Goal: Transaction & Acquisition: Purchase product/service

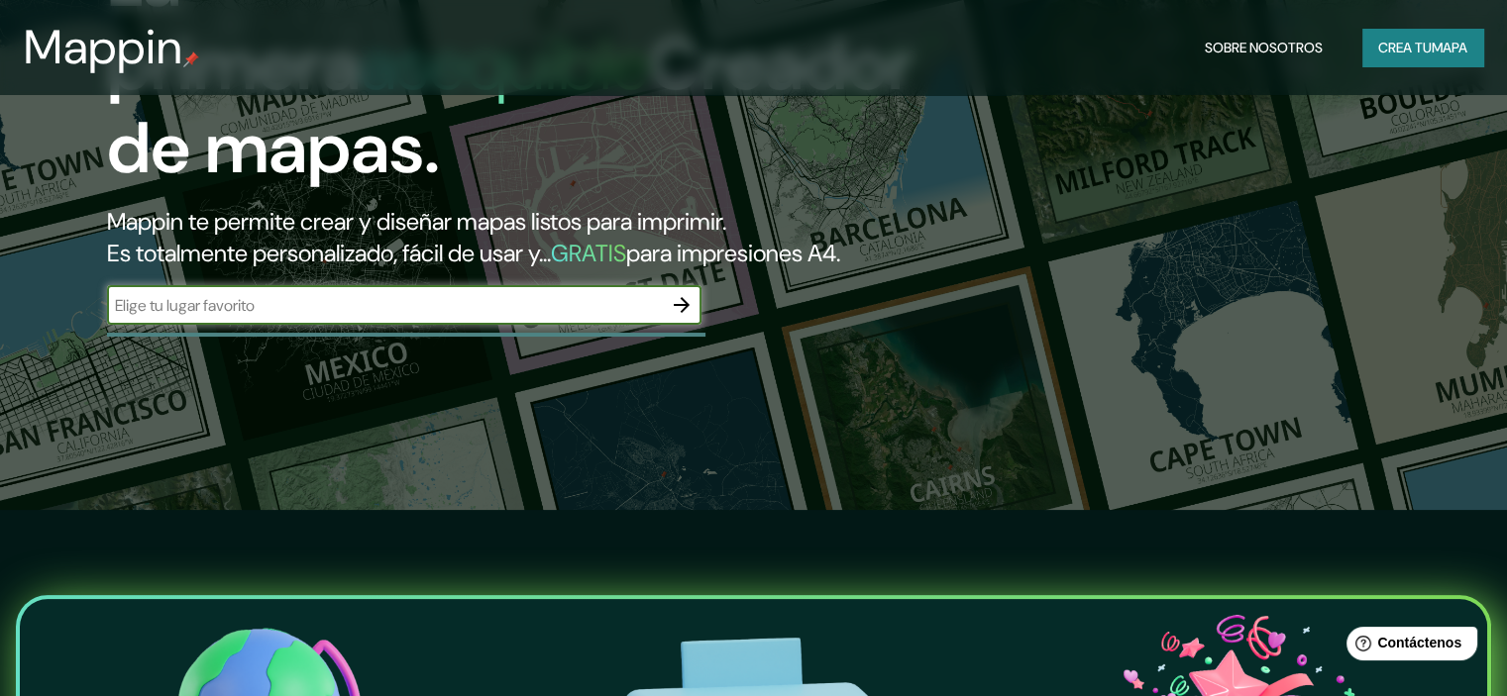
scroll to position [198, 0]
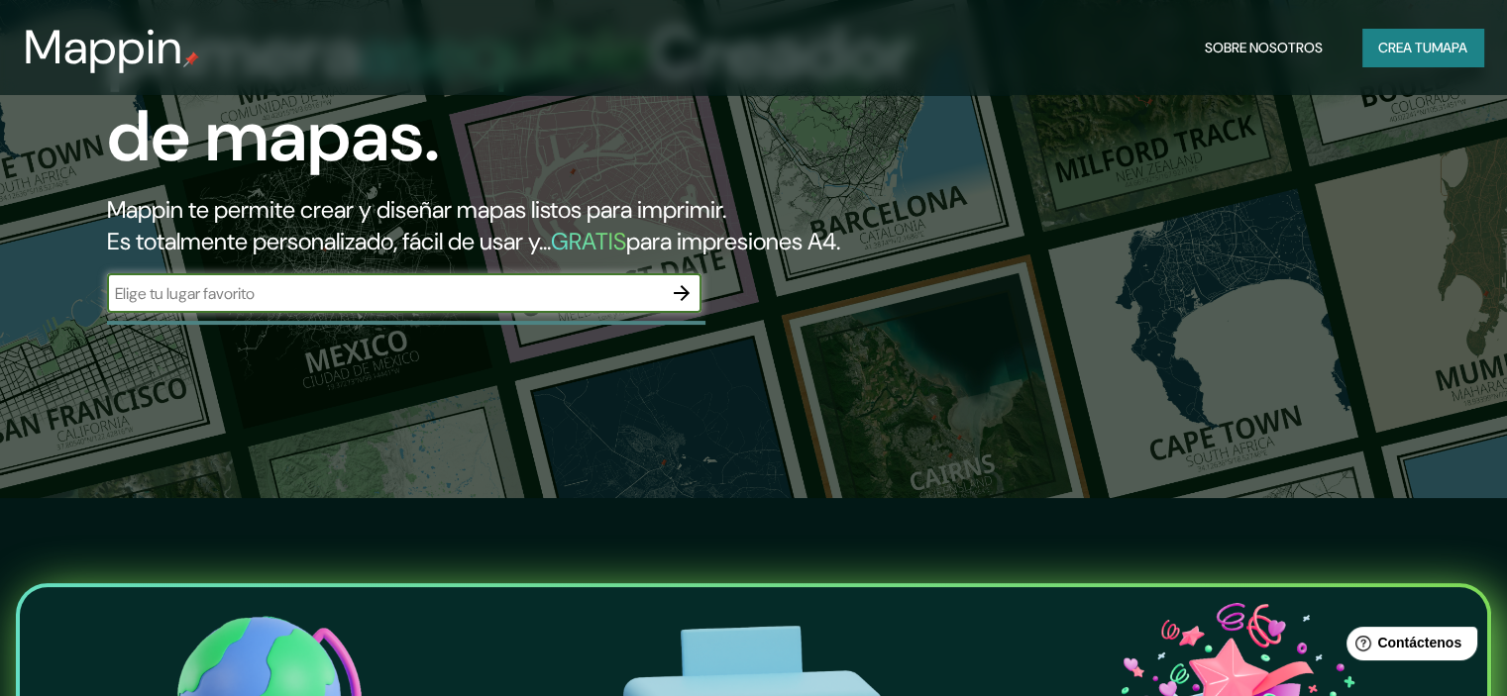
click at [487, 305] on input "text" at bounding box center [384, 293] width 555 height 23
type input "san [PERSON_NAME] iquitos"
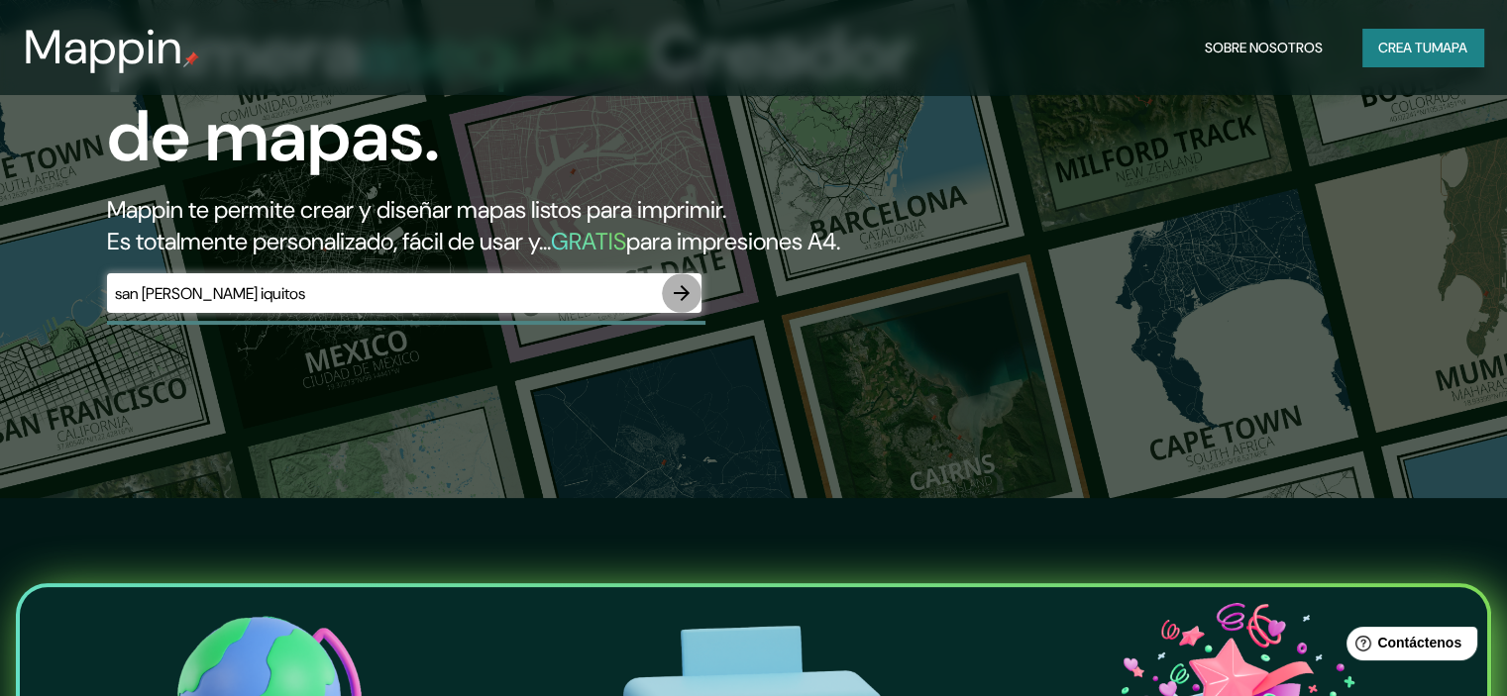
click at [678, 305] on icon "button" at bounding box center [682, 293] width 24 height 24
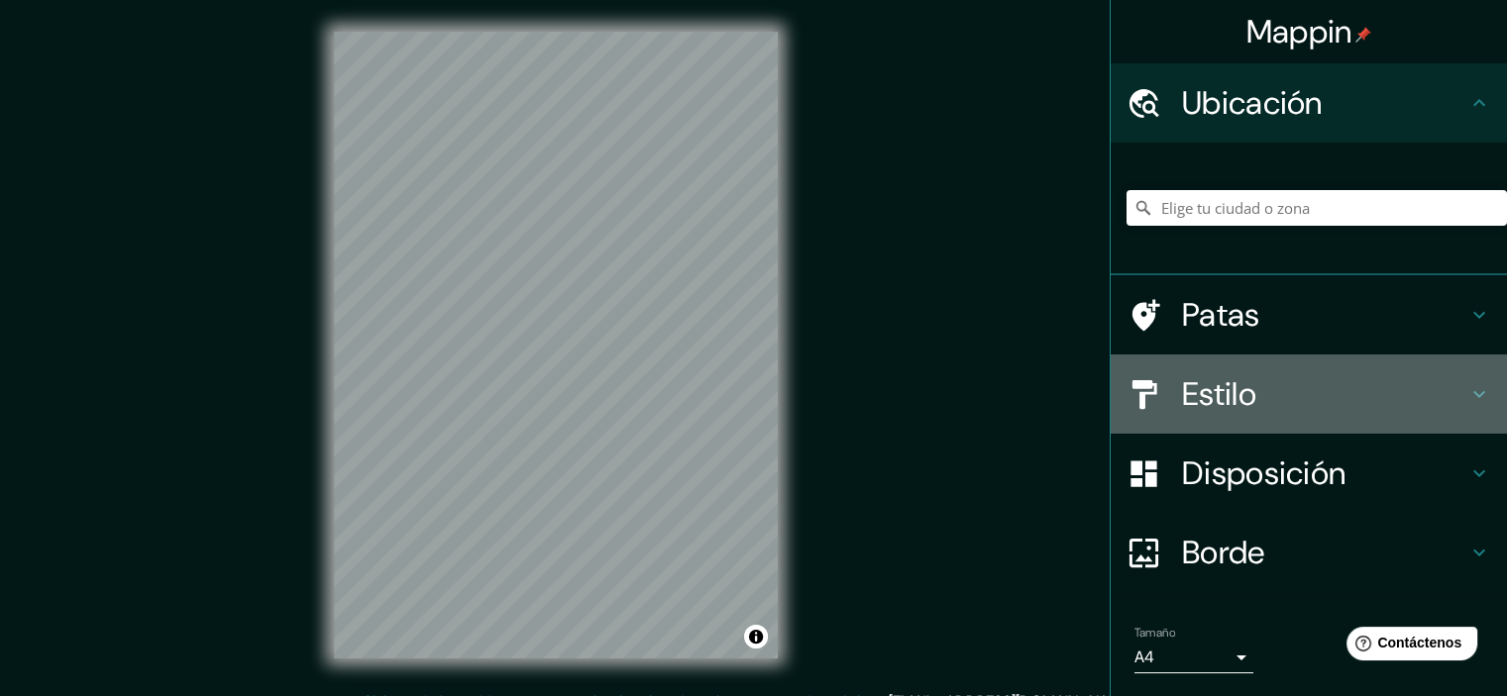
click at [1298, 382] on h4 "Estilo" at bounding box center [1324, 394] width 285 height 40
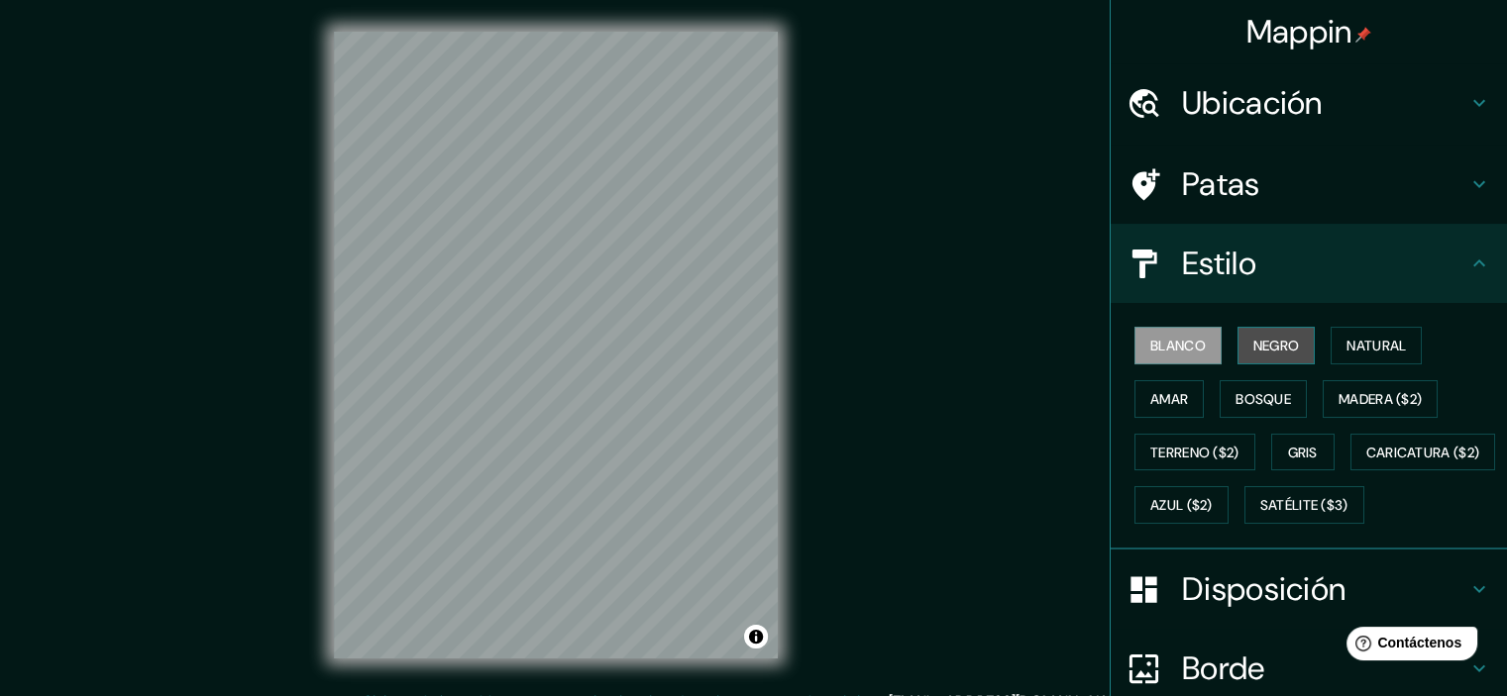
click at [1270, 348] on font "Negro" at bounding box center [1276, 346] width 47 height 18
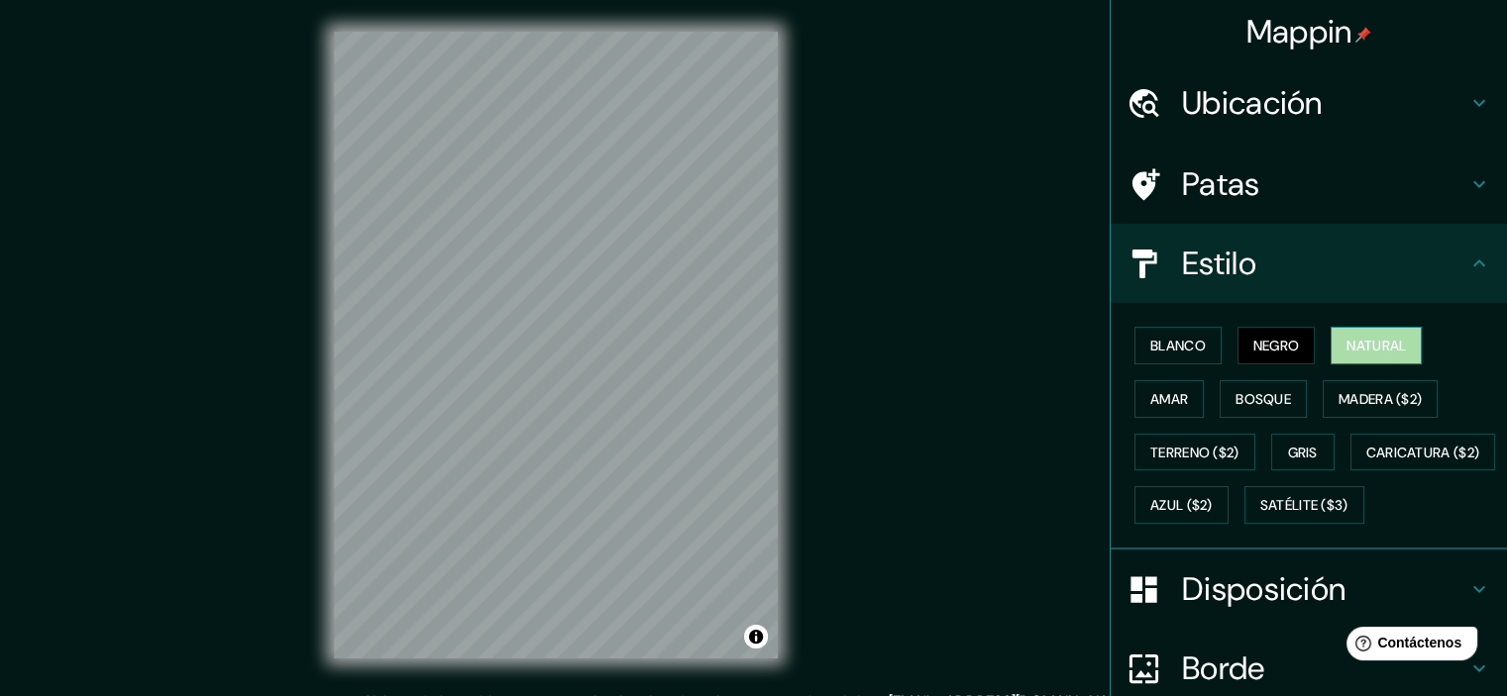
click at [1346, 348] on font "Natural" at bounding box center [1375, 346] width 59 height 18
click at [1150, 407] on font "Amar" at bounding box center [1169, 399] width 38 height 26
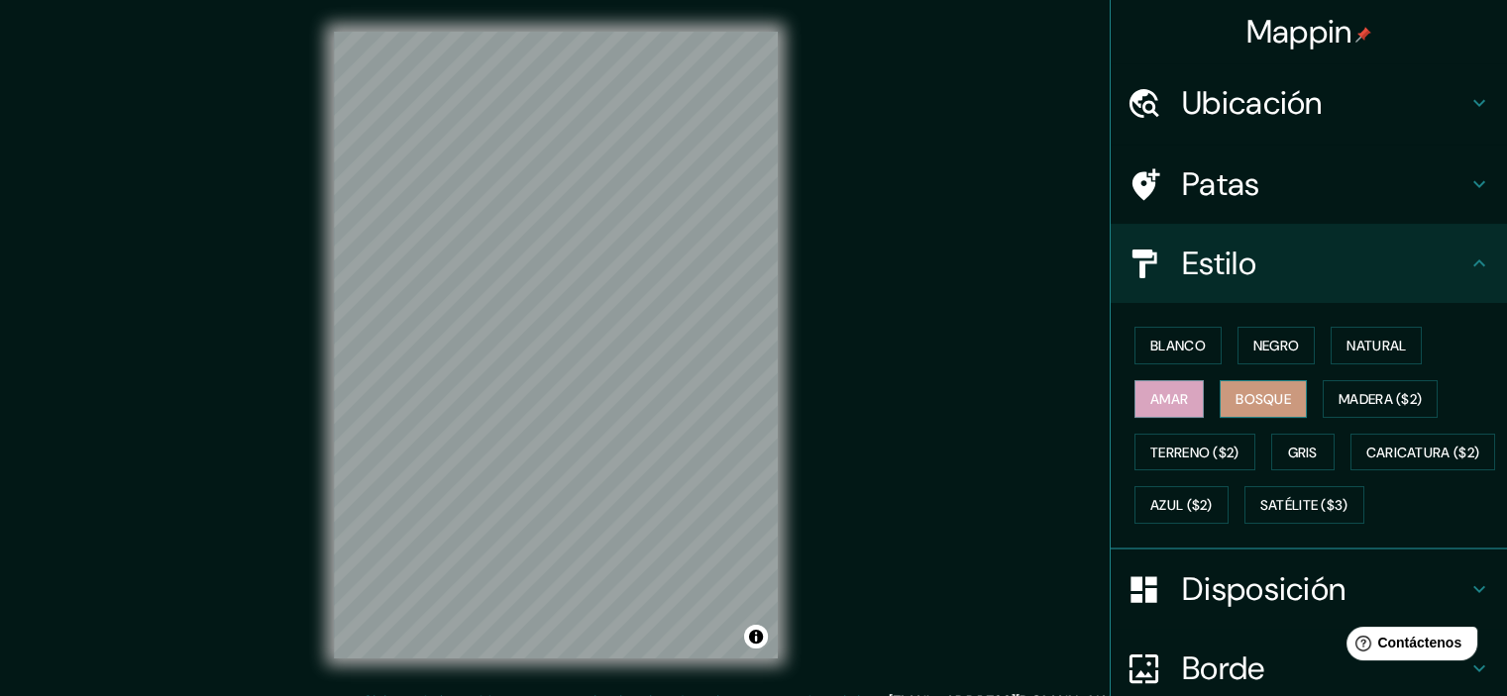
click at [1239, 401] on font "Bosque" at bounding box center [1262, 399] width 55 height 18
click at [1379, 397] on font "Madera ($2)" at bounding box center [1379, 399] width 83 height 18
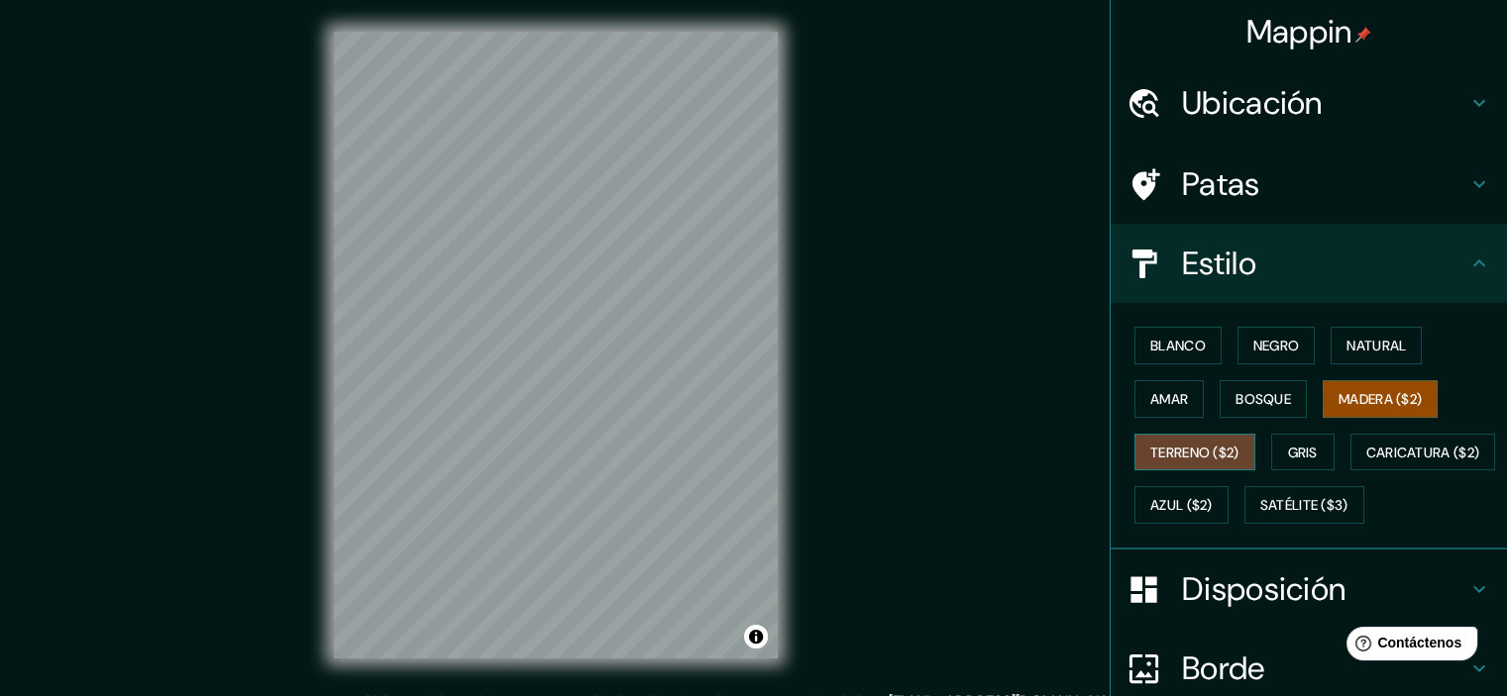
click at [1163, 444] on font "Terreno ($2)" at bounding box center [1194, 453] width 89 height 18
click at [1288, 452] on font "Gris" at bounding box center [1303, 453] width 30 height 18
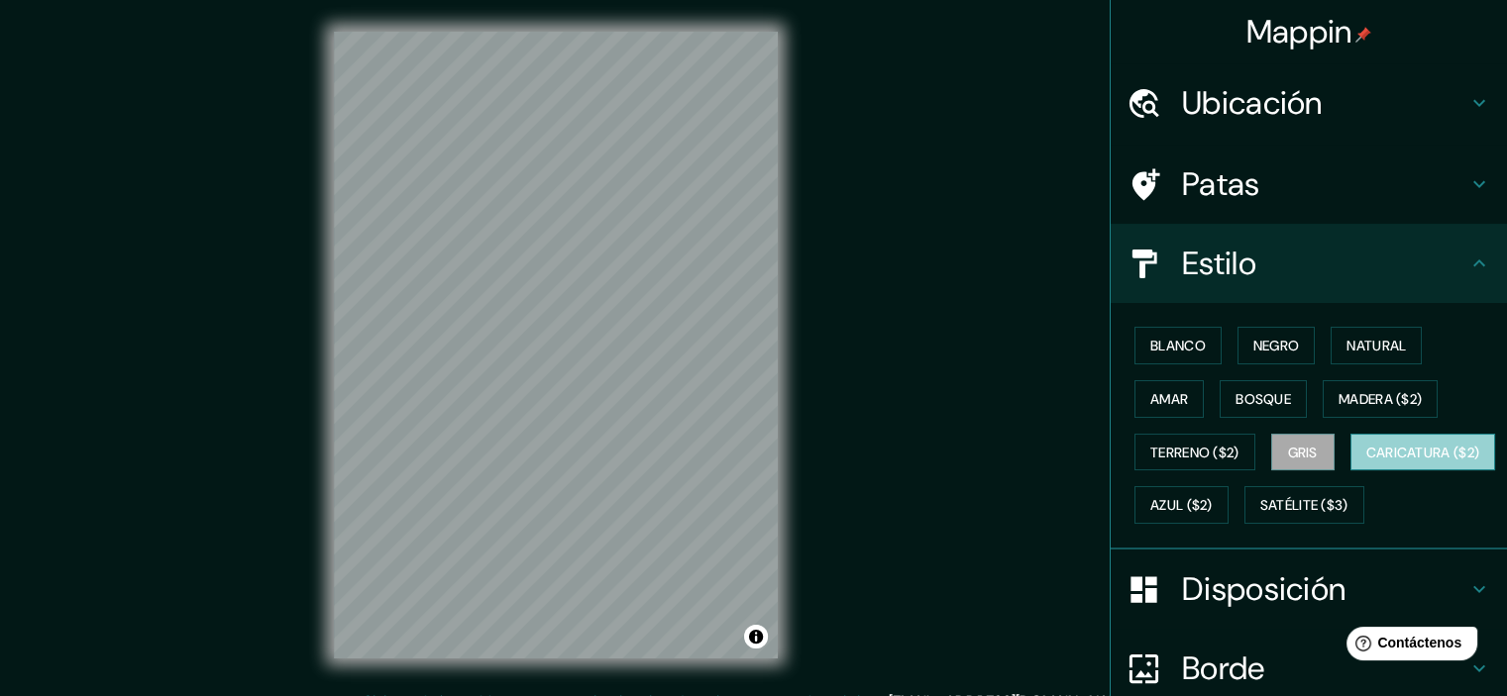
click at [1366, 462] on font "Caricatura ($2)" at bounding box center [1423, 453] width 114 height 18
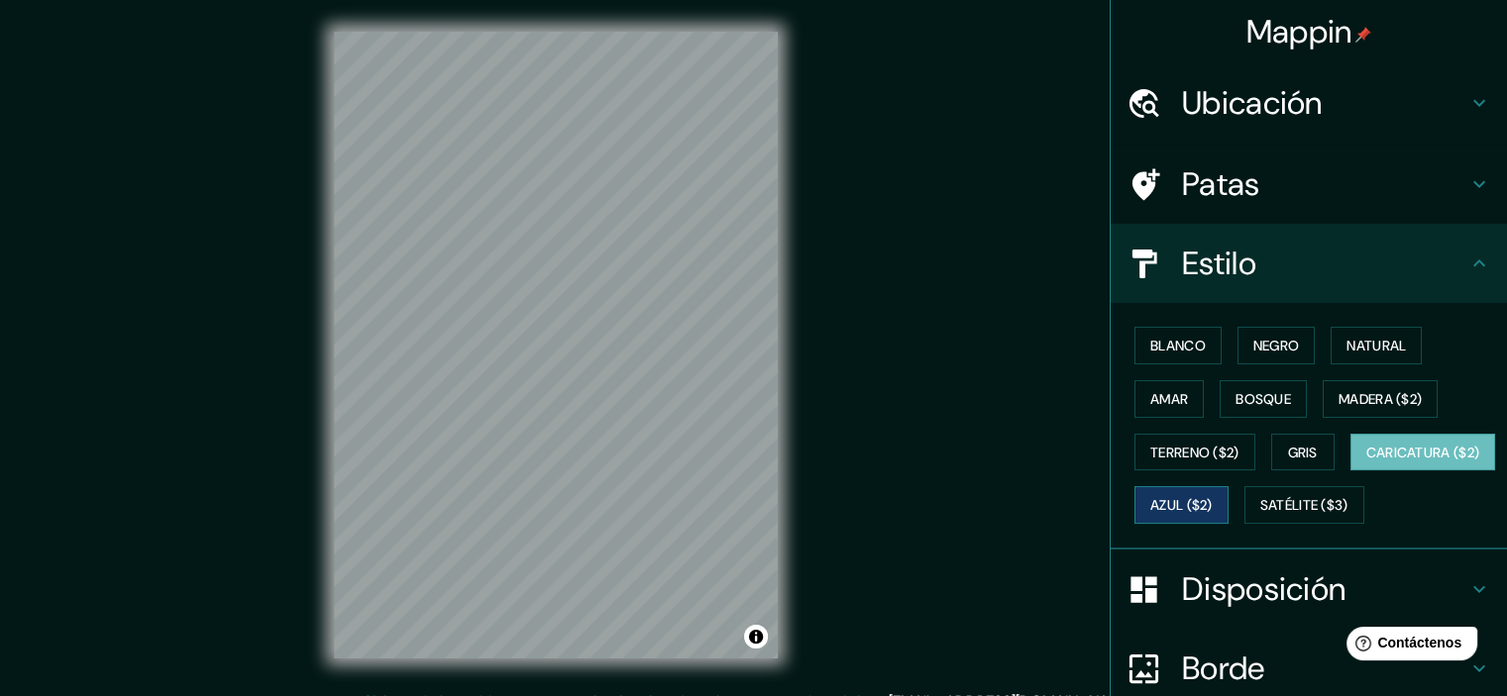
click at [1212, 502] on font "Azul ($2)" at bounding box center [1181, 506] width 62 height 18
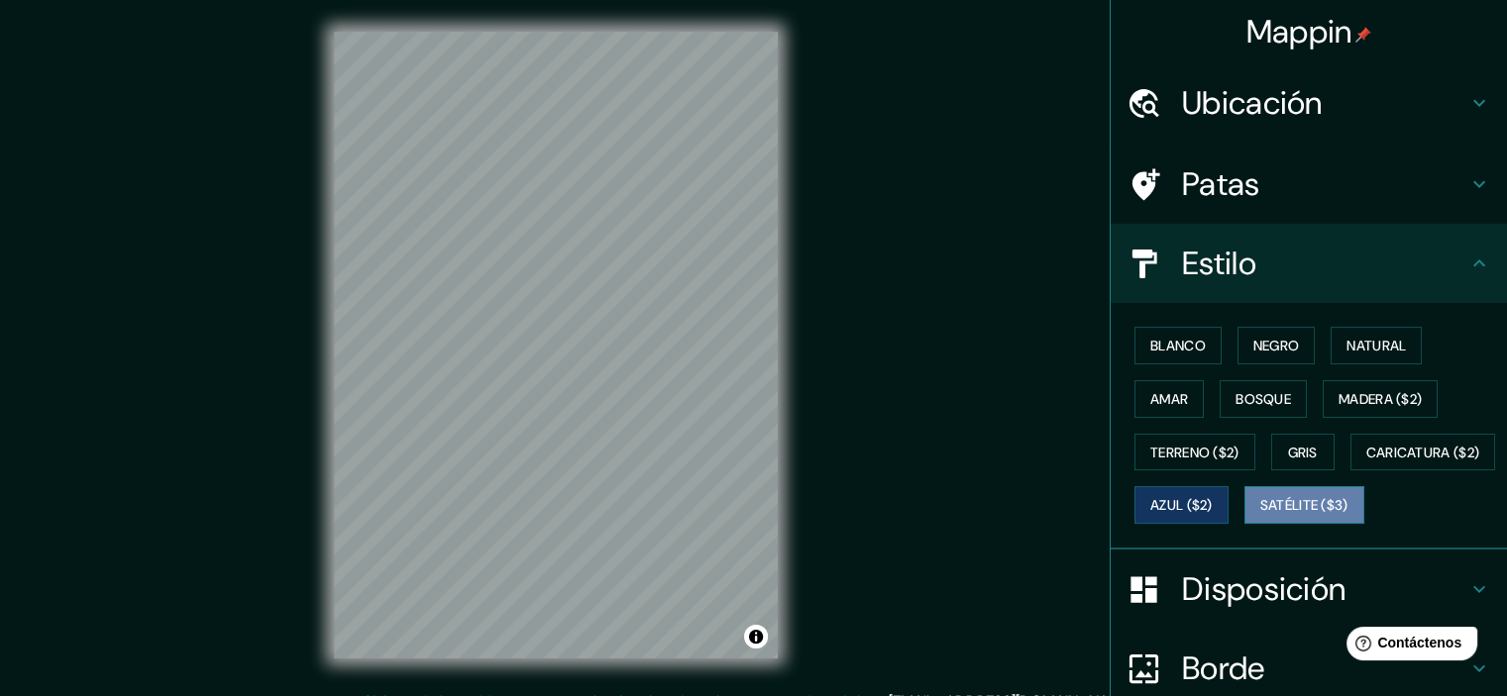
click at [1260, 515] on font "Satélite ($3)" at bounding box center [1304, 506] width 88 height 18
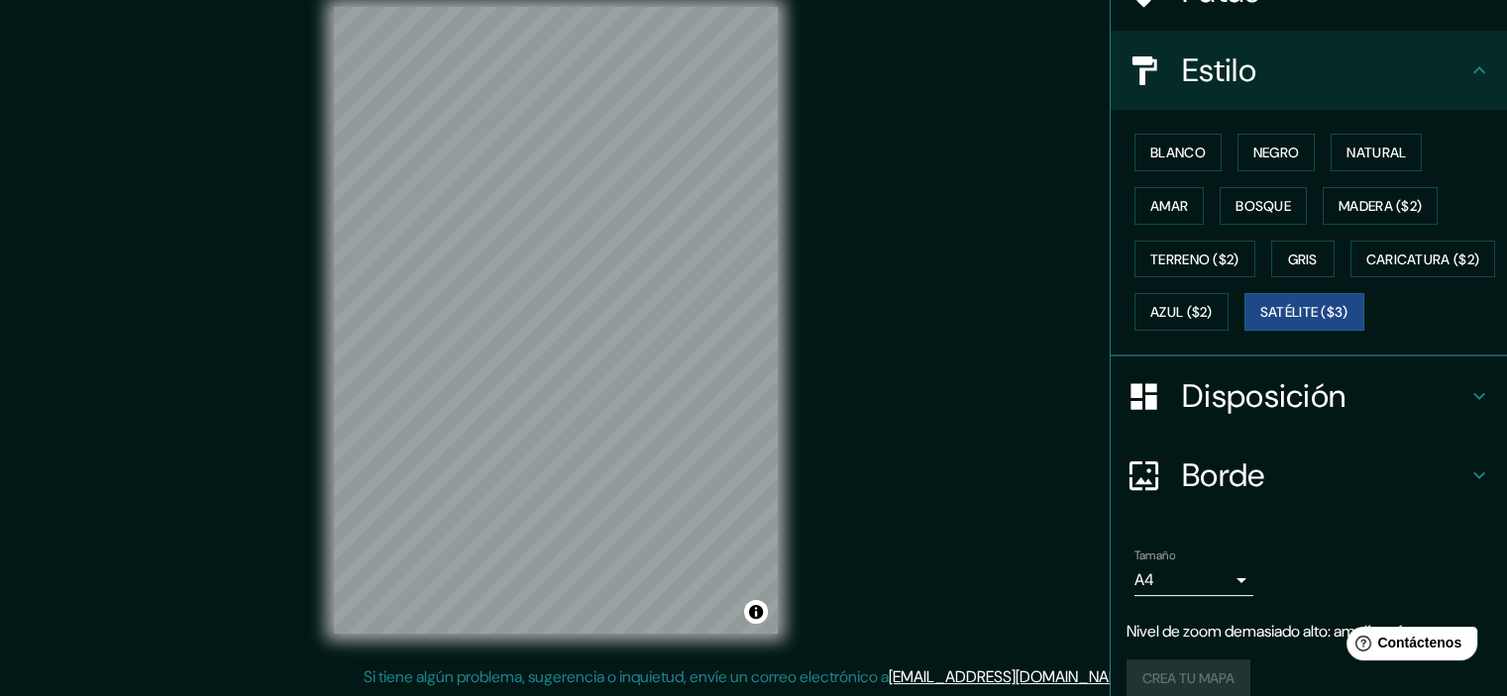
scroll to position [67, 0]
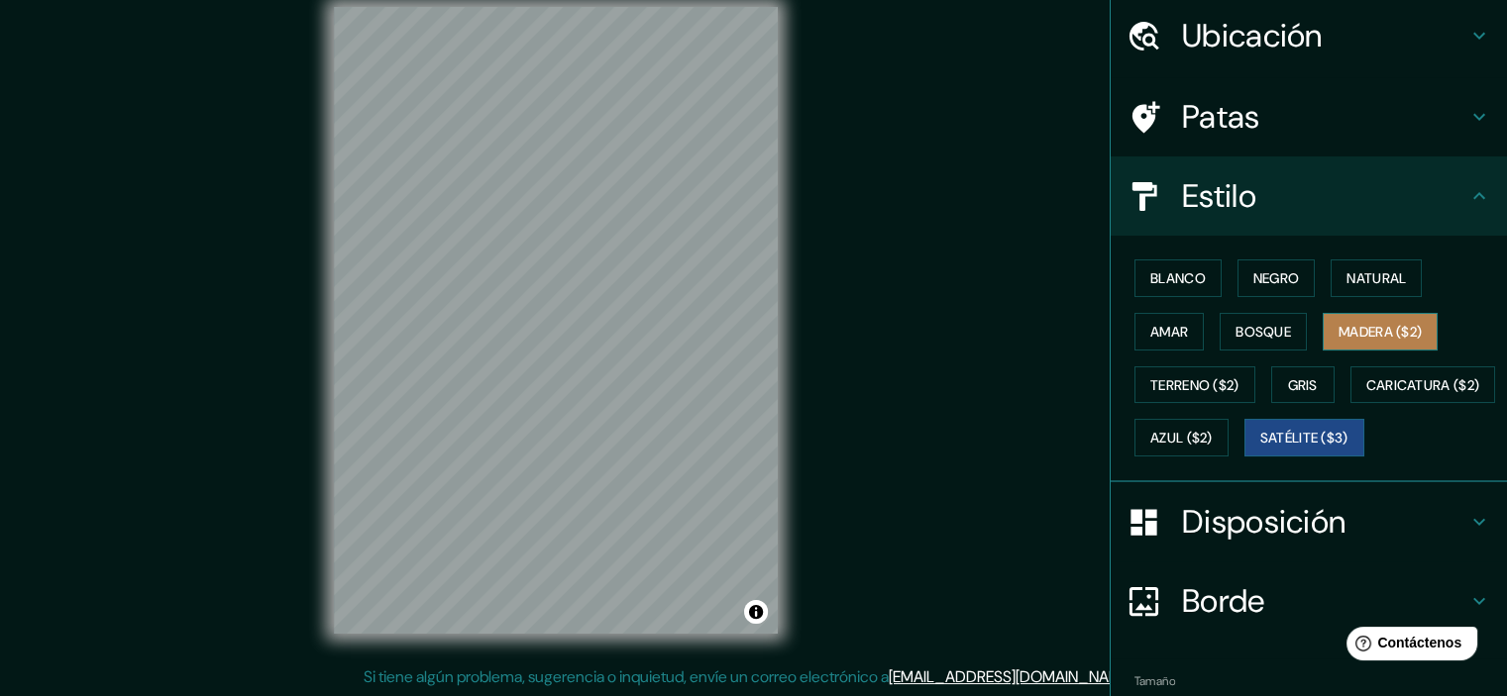
click at [1349, 323] on font "Madera ($2)" at bounding box center [1379, 332] width 83 height 18
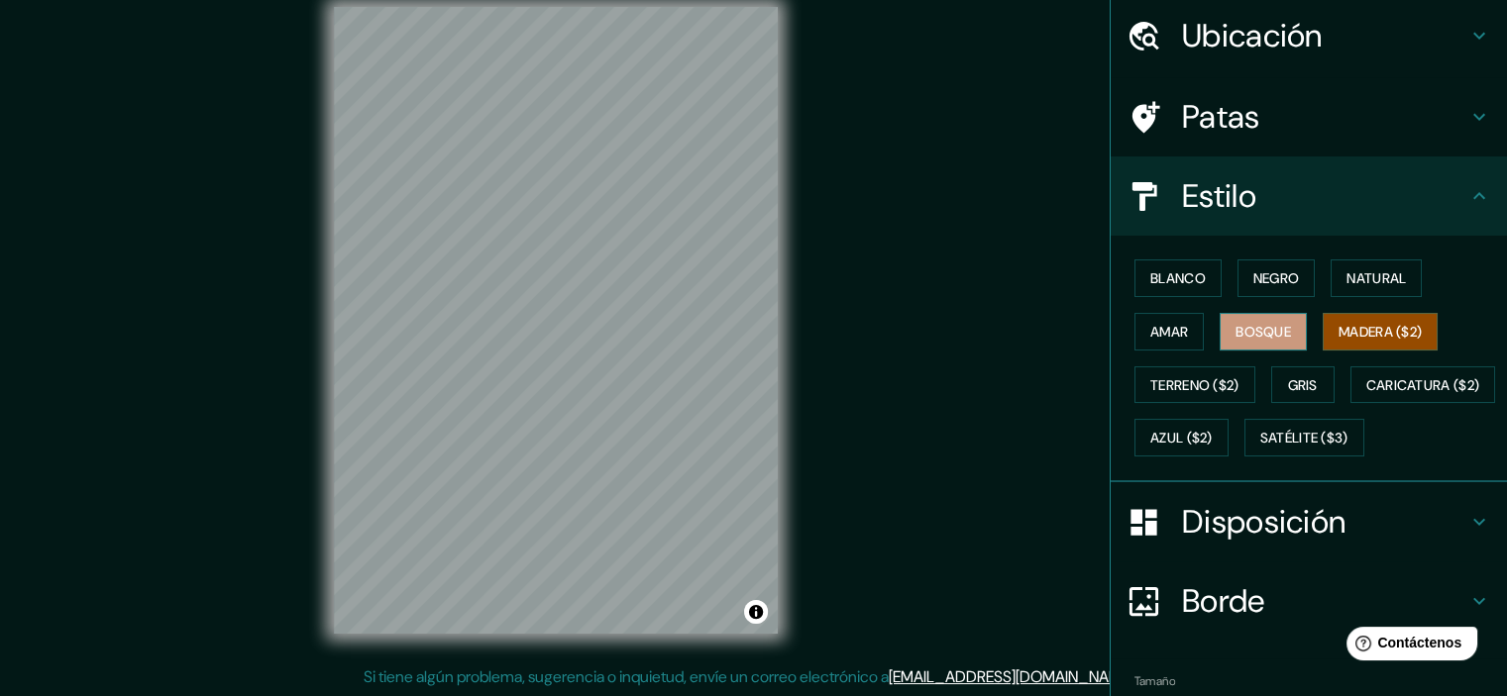
click at [1238, 328] on font "Bosque" at bounding box center [1262, 332] width 55 height 18
click at [1375, 269] on font "Natural" at bounding box center [1375, 278] width 59 height 18
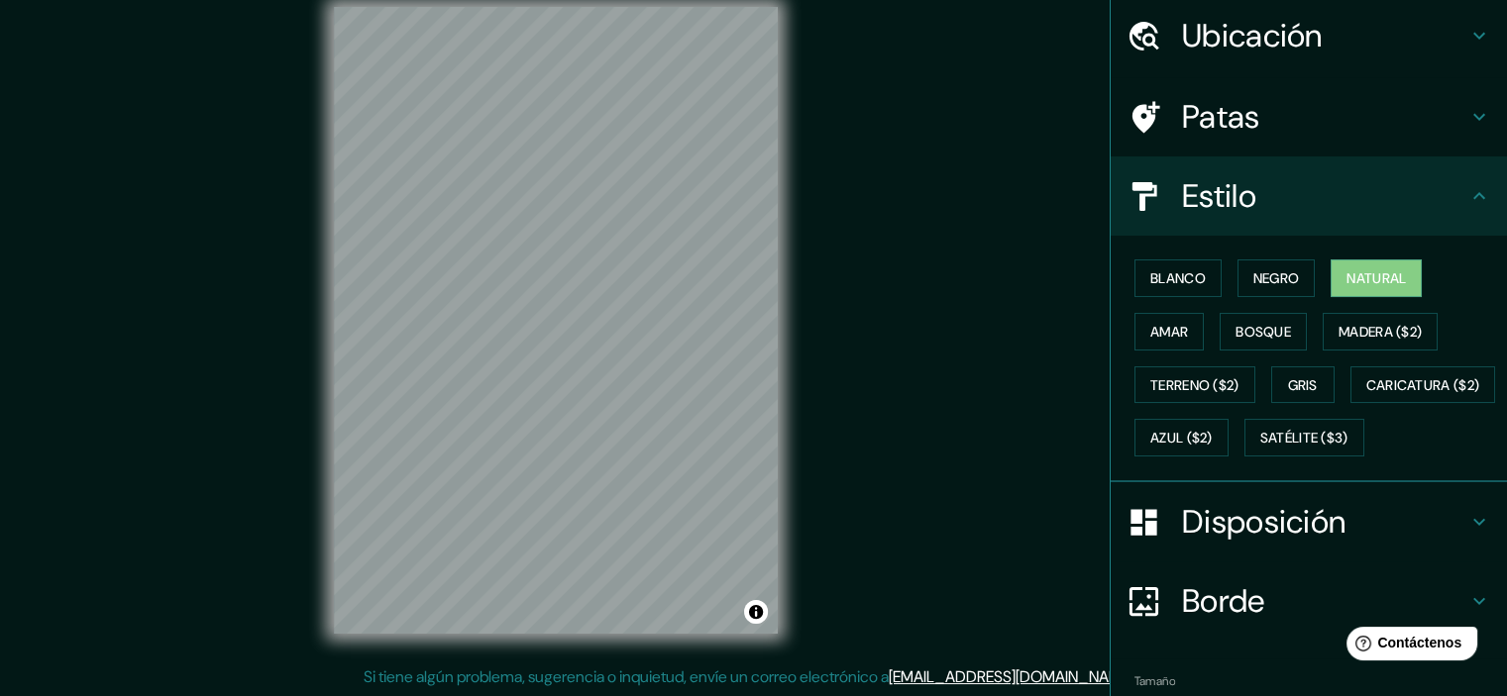
click at [1307, 136] on div "Patas" at bounding box center [1308, 116] width 396 height 79
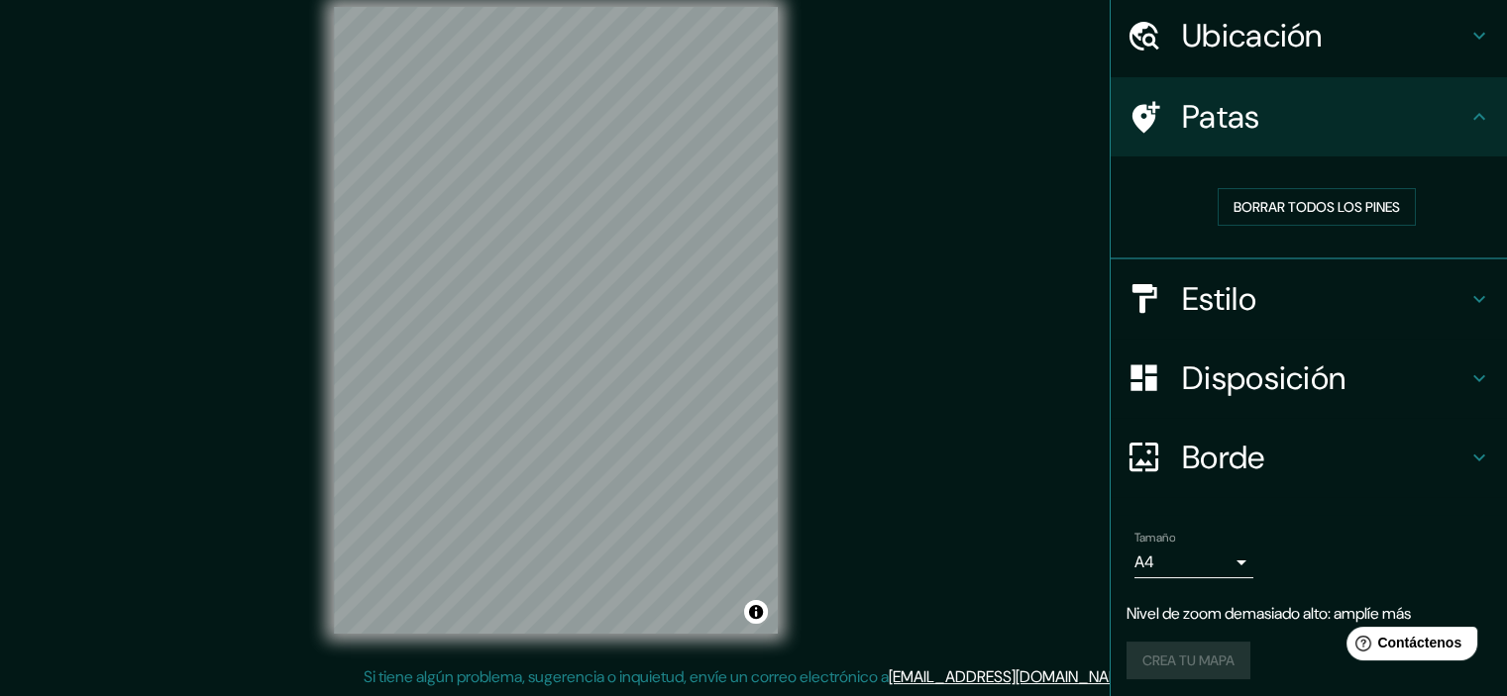
click at [1326, 392] on font "Disposición" at bounding box center [1263, 379] width 163 height 42
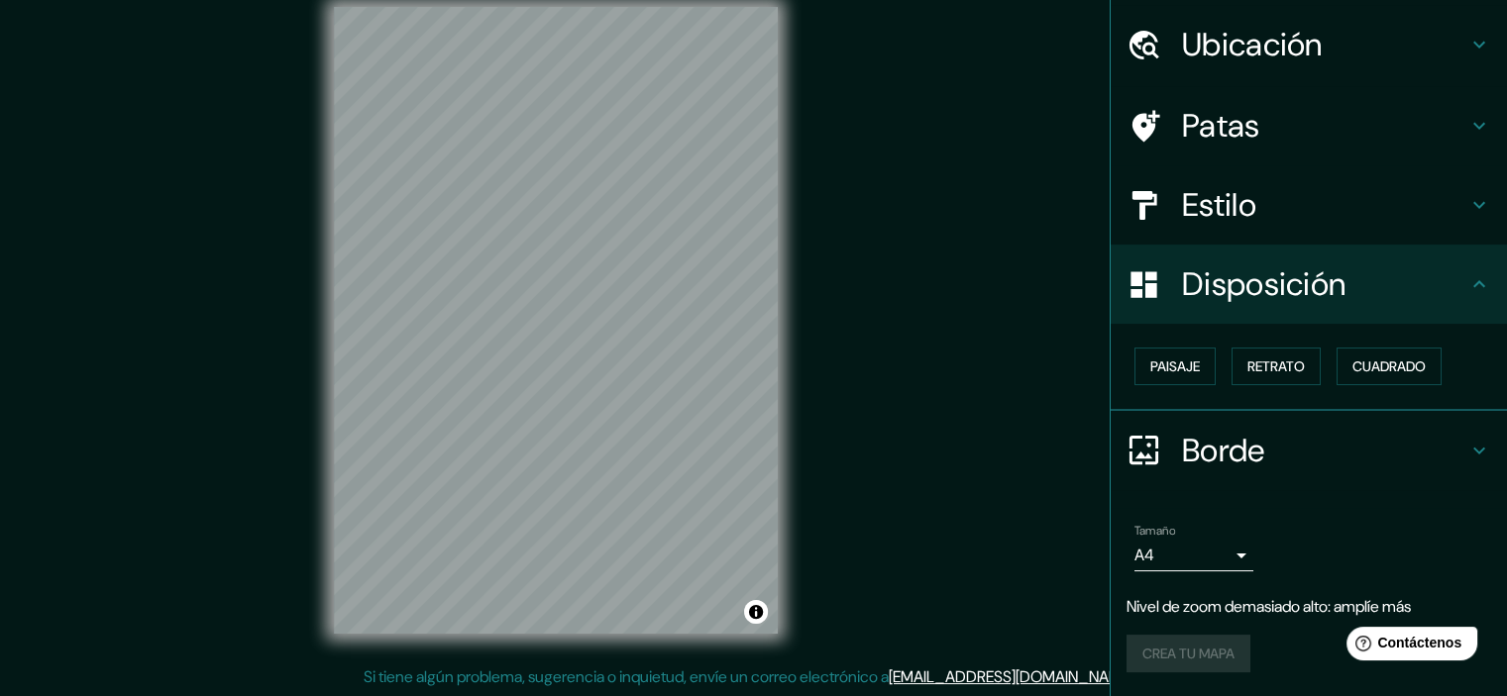
scroll to position [55, 0]
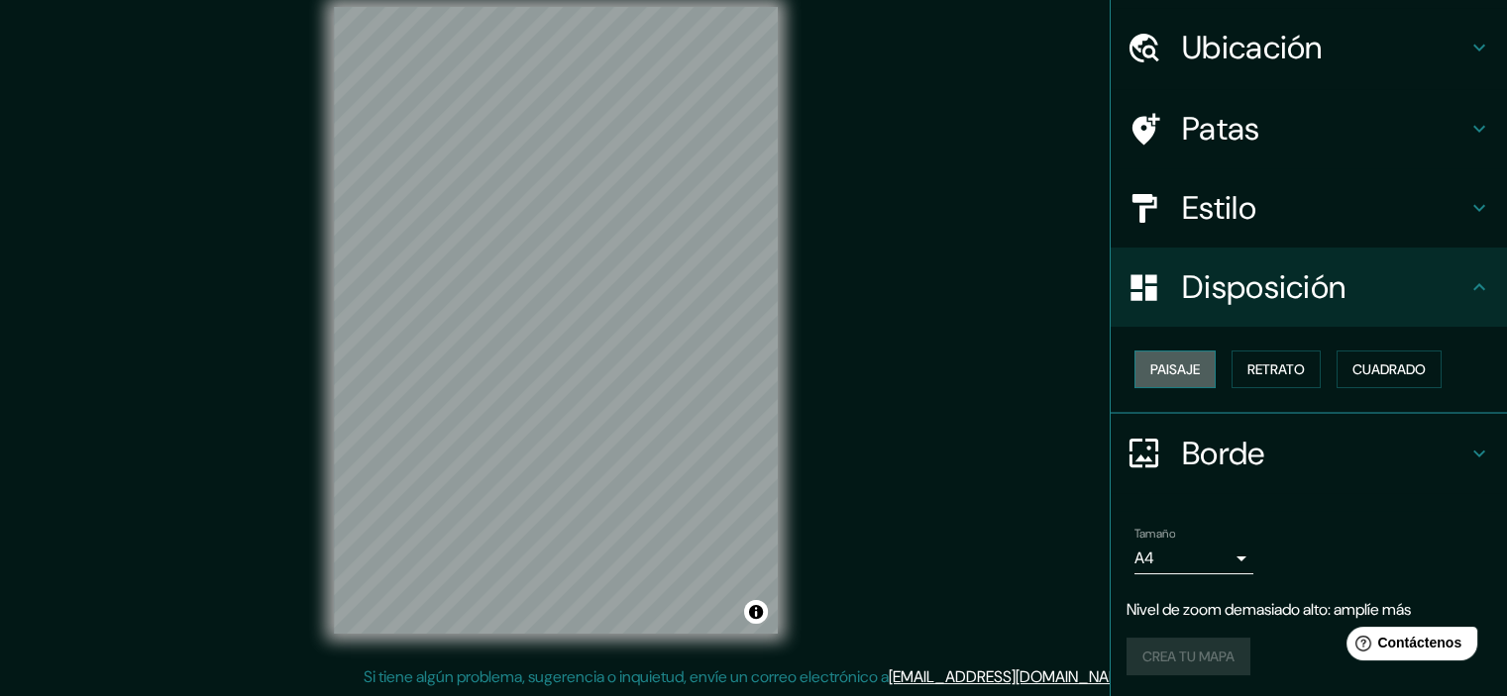
click at [1172, 374] on font "Paisaje" at bounding box center [1175, 370] width 50 height 18
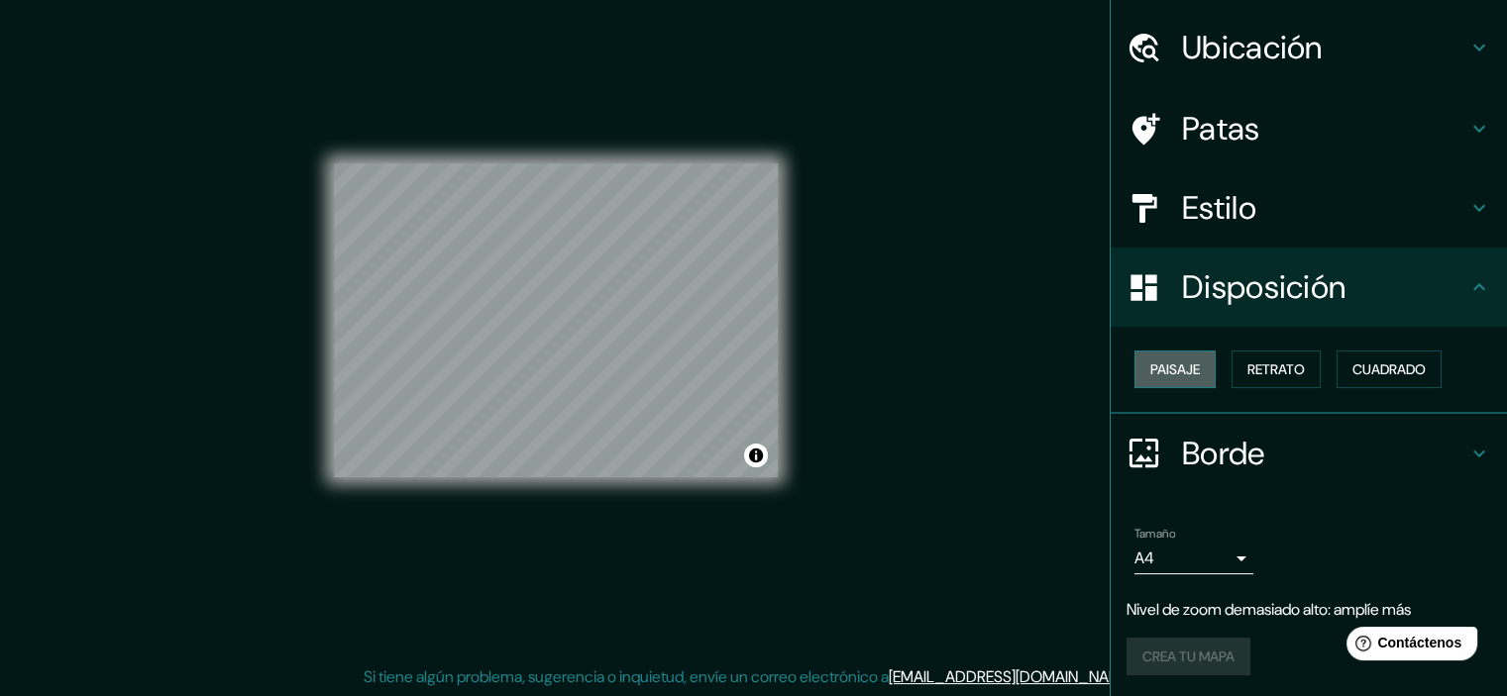
click at [1172, 373] on font "Paisaje" at bounding box center [1175, 370] width 50 height 18
click at [1266, 365] on font "Retrato" at bounding box center [1275, 370] width 57 height 18
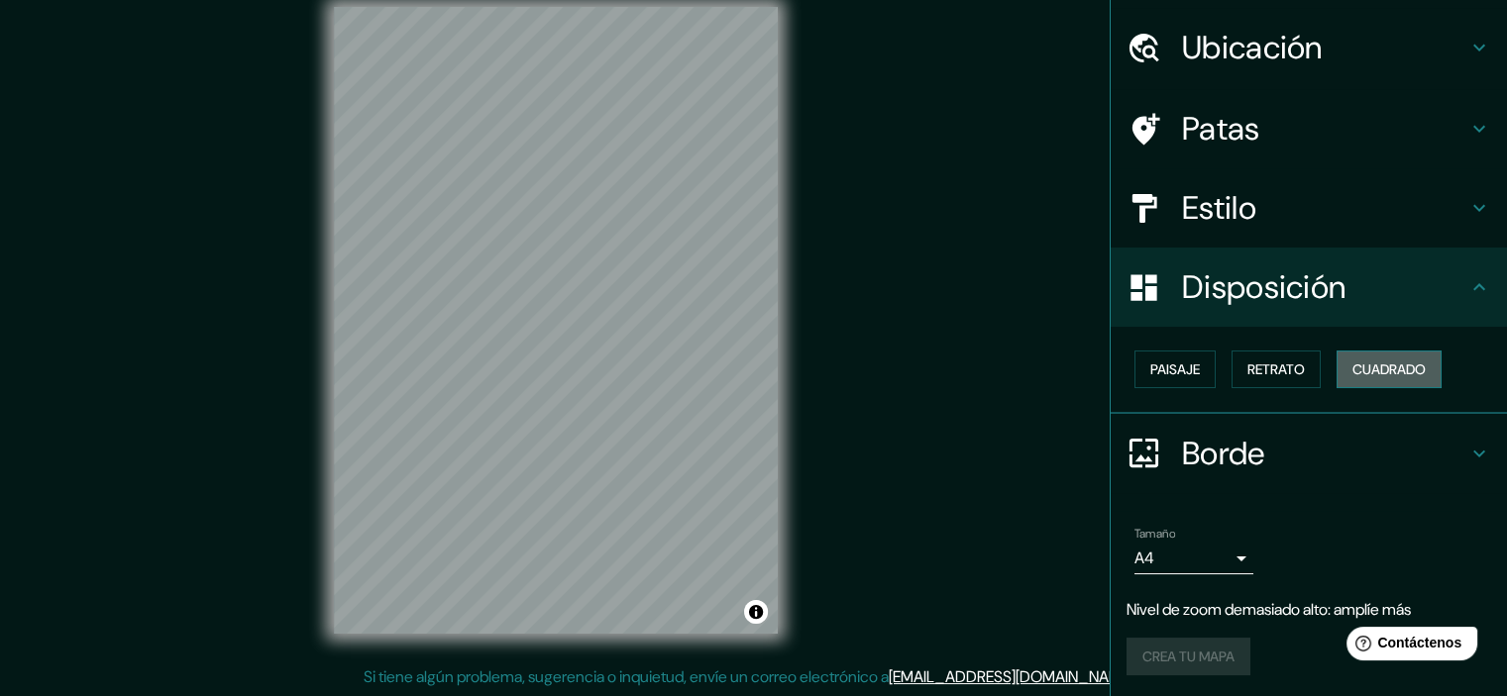
click at [1365, 367] on font "Cuadrado" at bounding box center [1388, 370] width 73 height 18
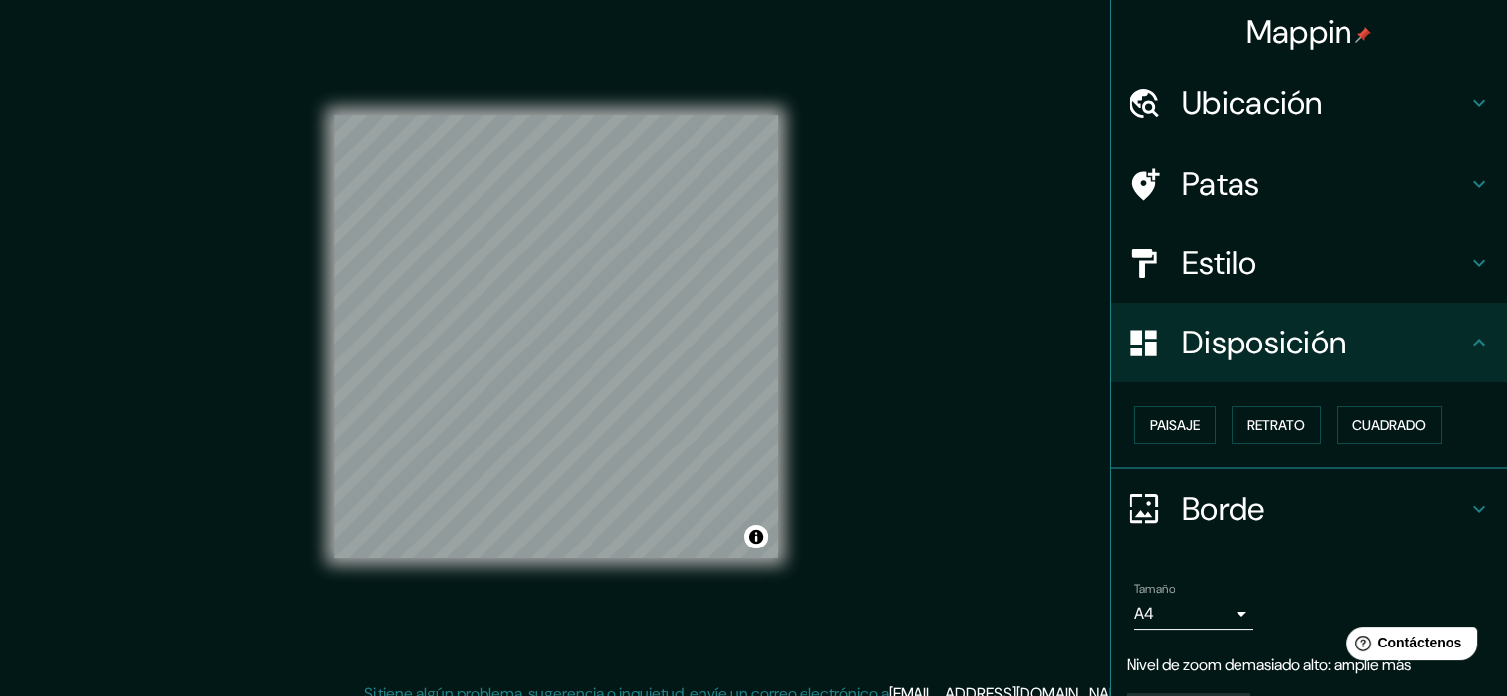
scroll to position [0, 0]
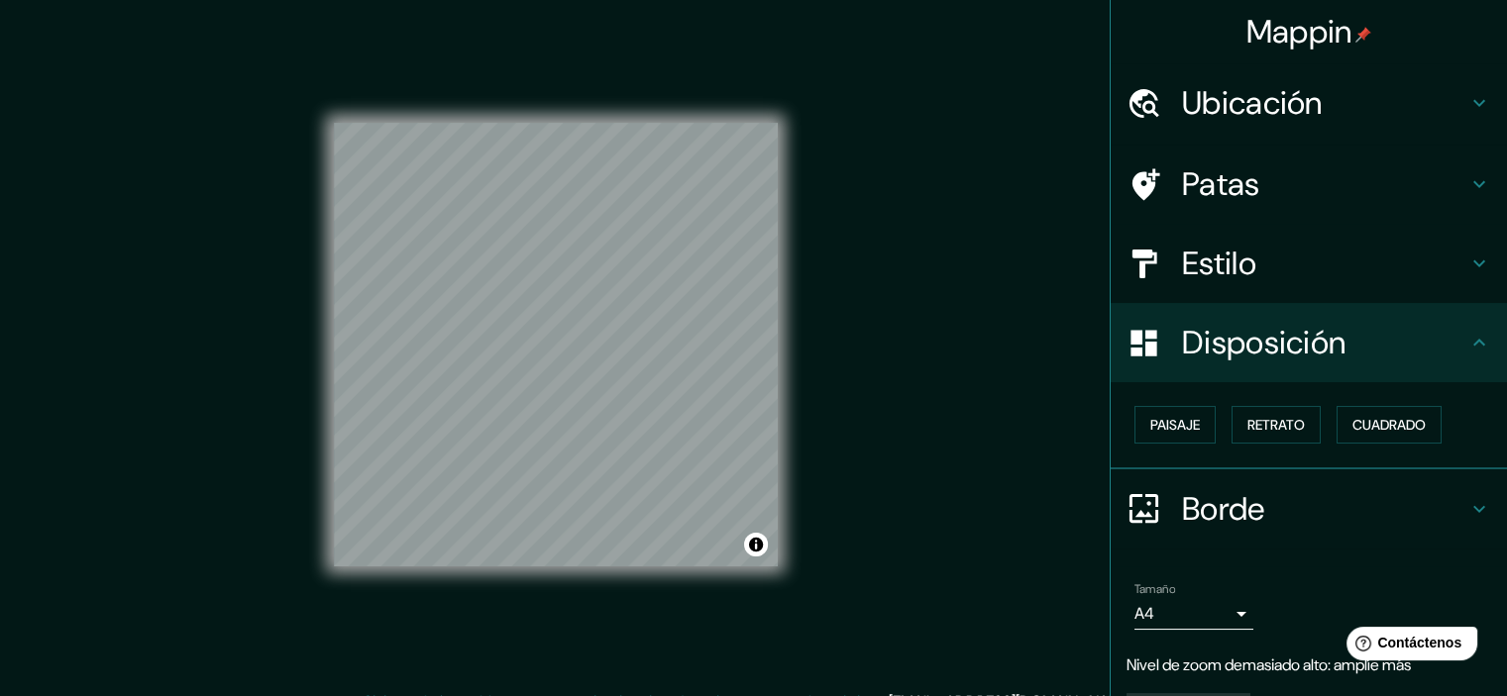
click at [1298, 186] on h4 "Patas" at bounding box center [1324, 184] width 285 height 40
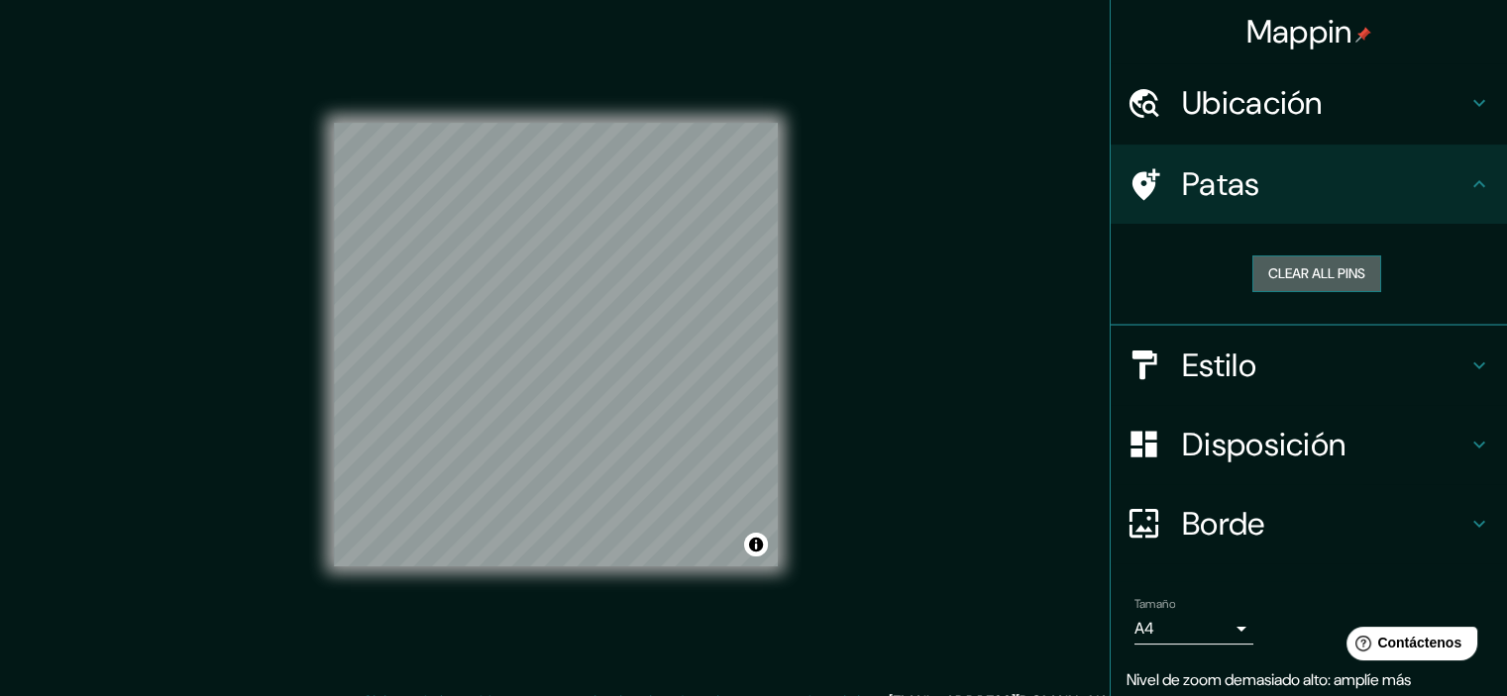
click at [1340, 276] on button "Clear all pins" at bounding box center [1316, 274] width 129 height 37
click at [1340, 99] on h4 "Ubicación" at bounding box center [1324, 103] width 285 height 40
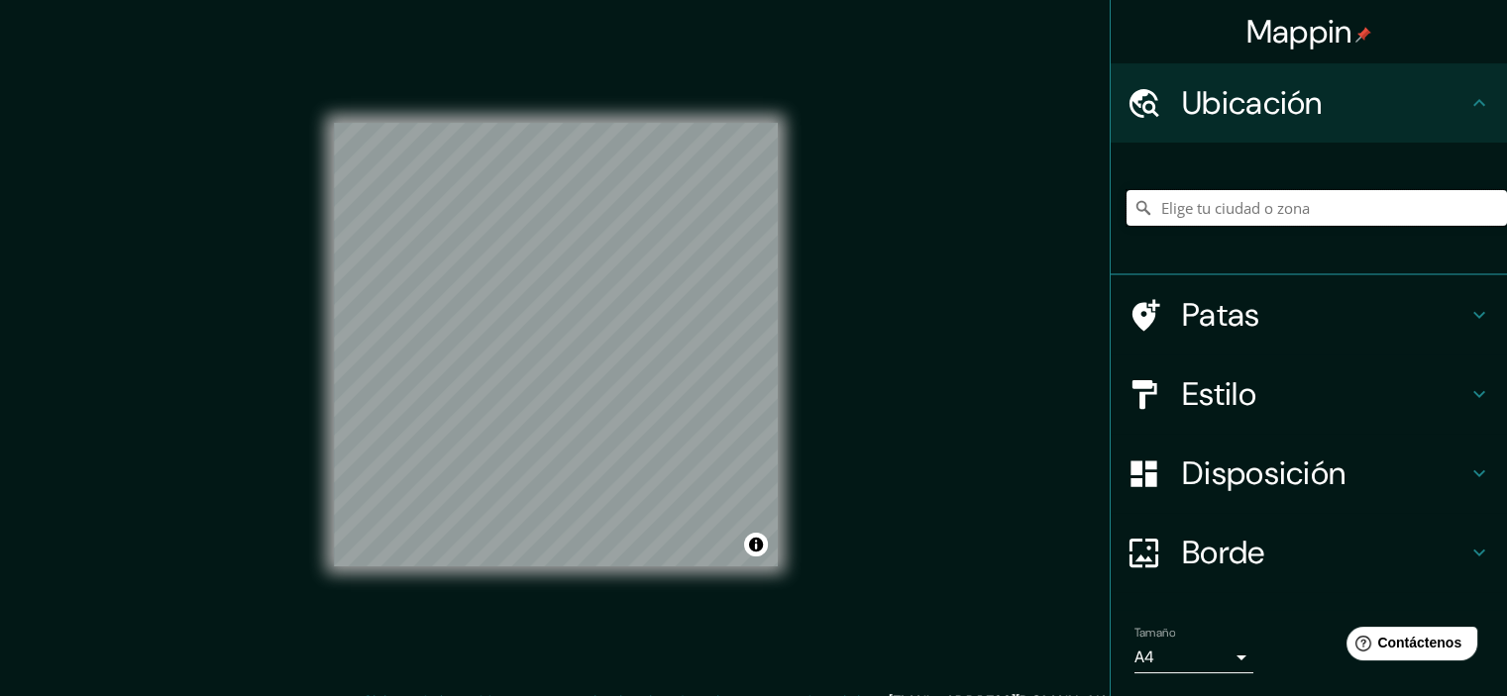
click at [1291, 195] on input "Elige tu ciudad o zona" at bounding box center [1316, 208] width 380 height 36
click at [1287, 211] on input "[GEOGRAPHIC_DATA], [GEOGRAPHIC_DATA][PERSON_NAME], [GEOGRAPHIC_DATA], [GEOGRAPH…" at bounding box center [1316, 208] width 380 height 36
click at [1366, 201] on input "[GEOGRAPHIC_DATA], [GEOGRAPHIC_DATA][PERSON_NAME], [GEOGRAPHIC_DATA], [GEOGRAPH…" at bounding box center [1316, 208] width 380 height 36
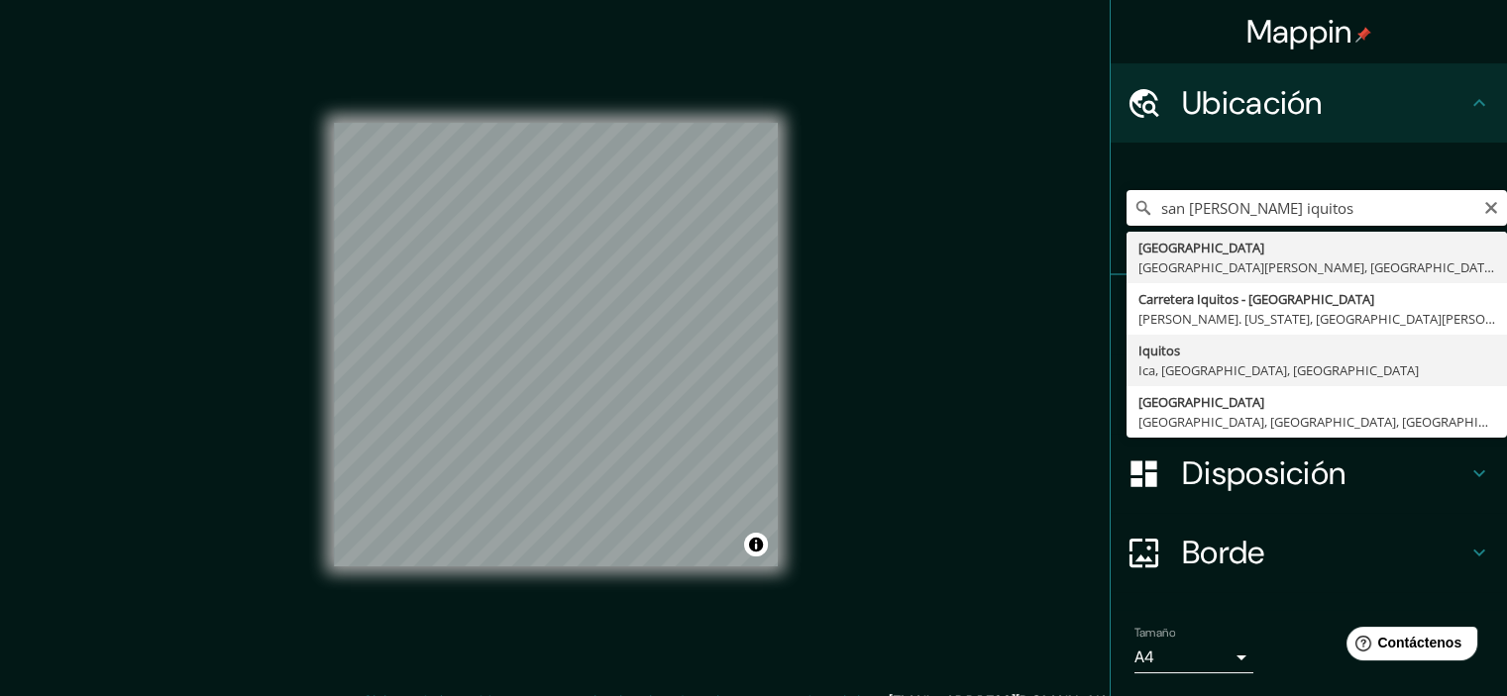
type input "Iquitos, [GEOGRAPHIC_DATA], [GEOGRAPHIC_DATA], [GEOGRAPHIC_DATA]"
